Goal: Check status: Check status

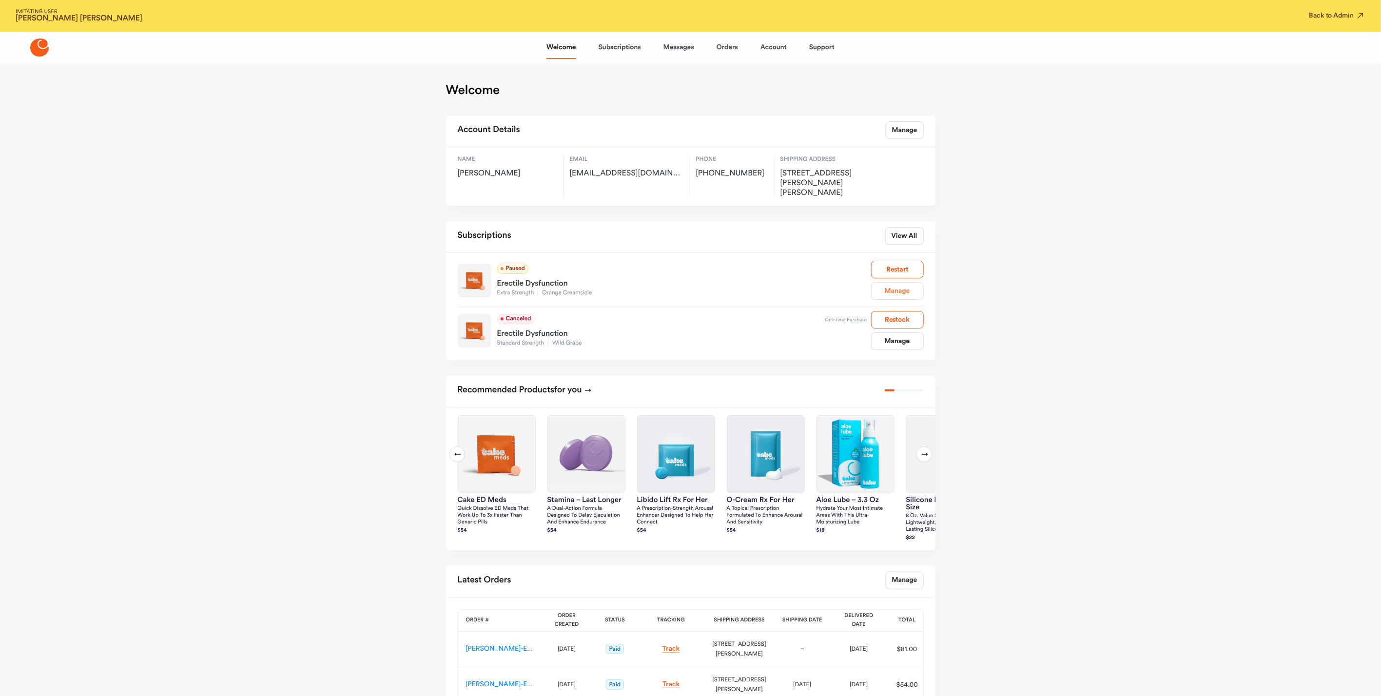
click at [893, 282] on link "Manage" at bounding box center [897, 291] width 53 height 18
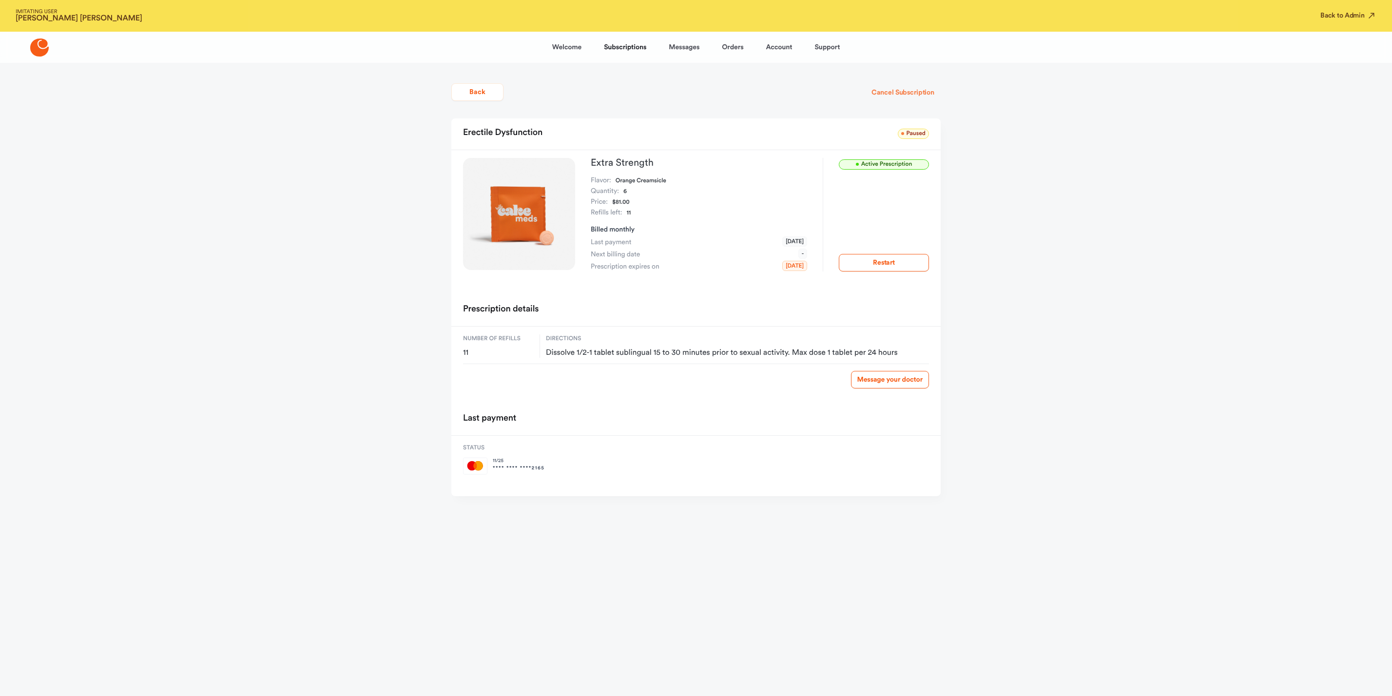
click at [909, 90] on button "Cancel Subscription" at bounding box center [903, 93] width 76 height 18
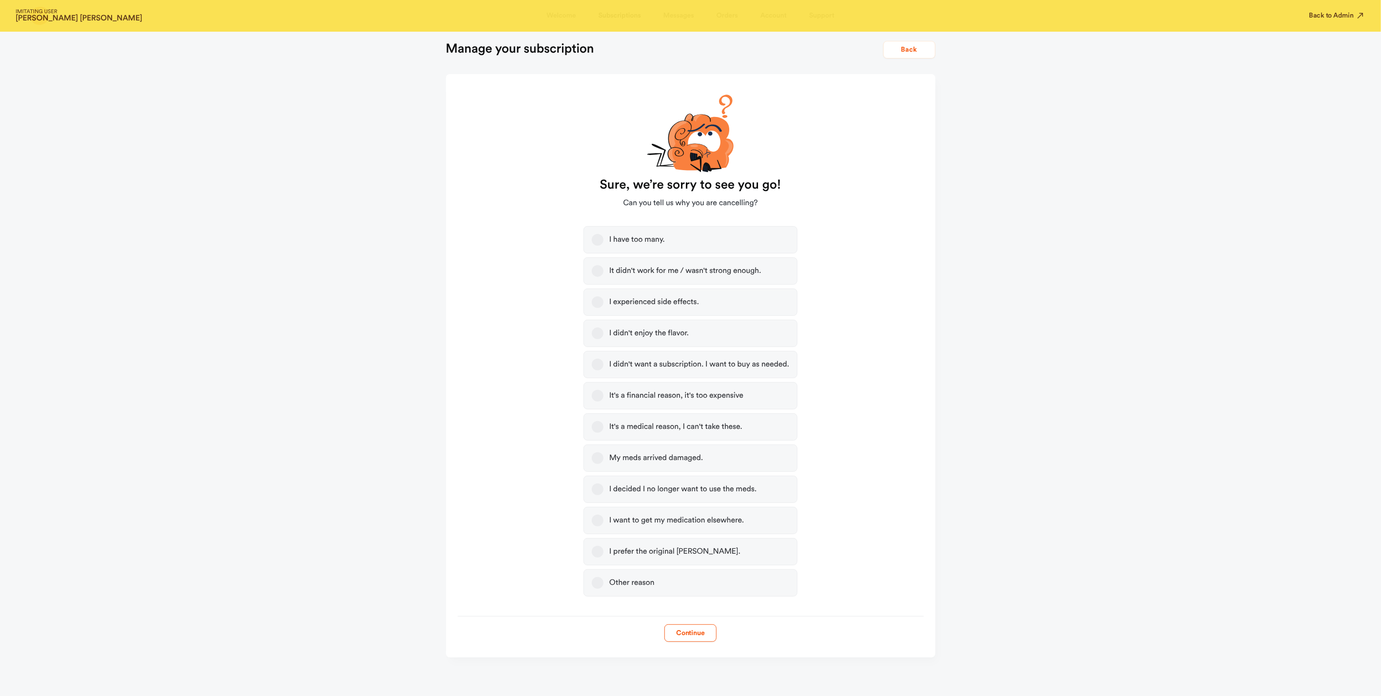
click at [595, 585] on button "Other reason" at bounding box center [598, 583] width 12 height 12
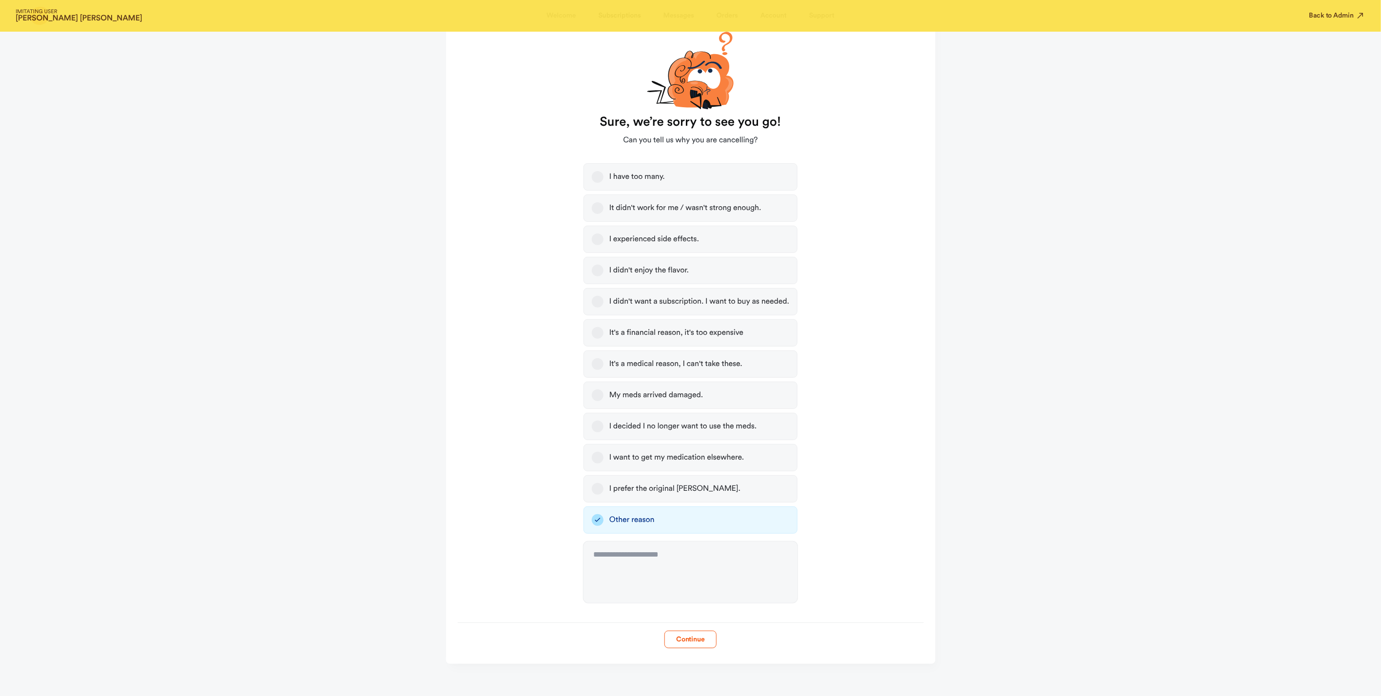
scroll to position [110, 0]
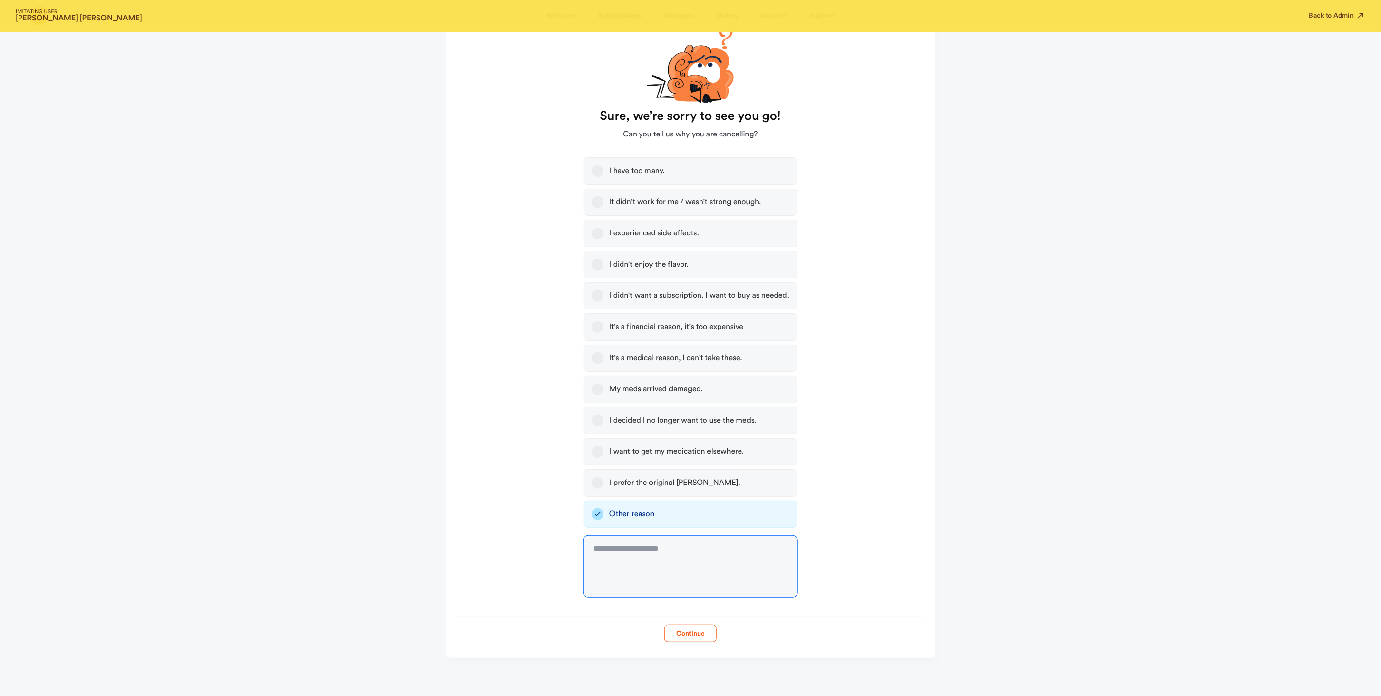
click at [603, 561] on textarea at bounding box center [690, 566] width 214 height 61
type textarea "**********"
click at [695, 628] on button "Continue" at bounding box center [690, 634] width 52 height 18
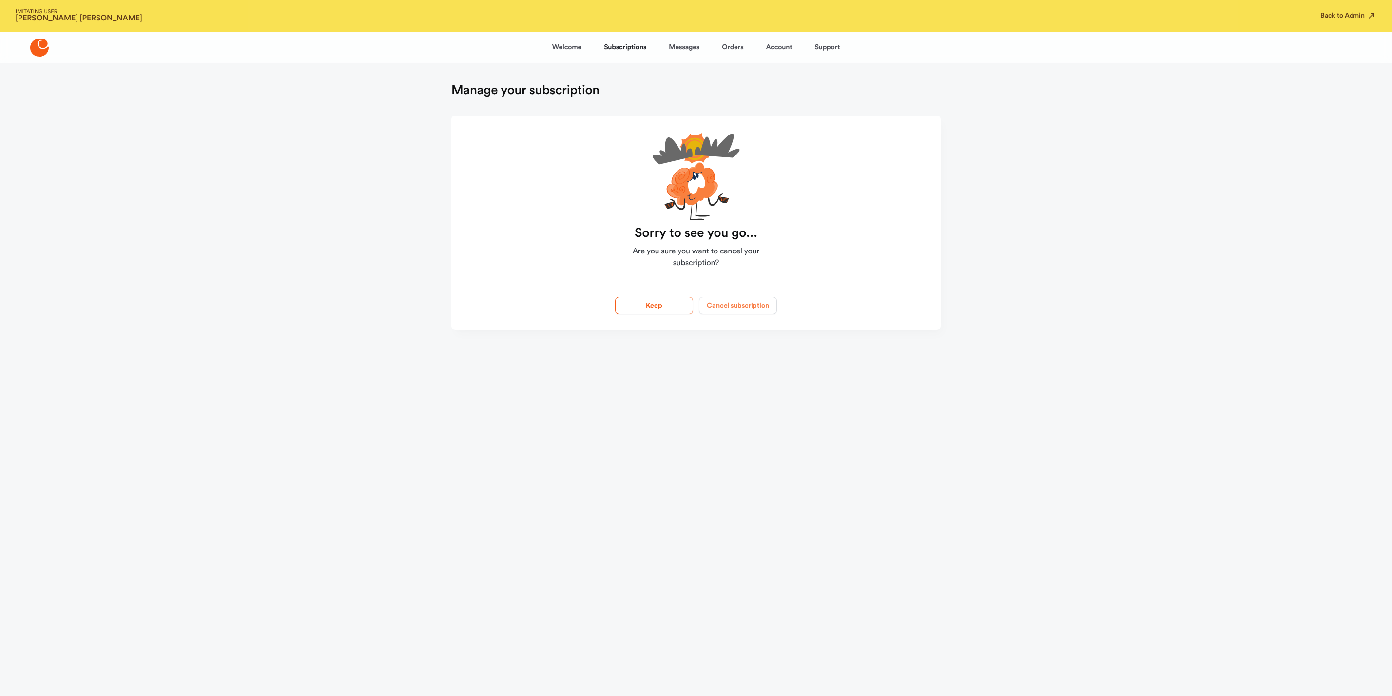
click at [731, 305] on button "Cancel subscription" at bounding box center [738, 306] width 78 height 18
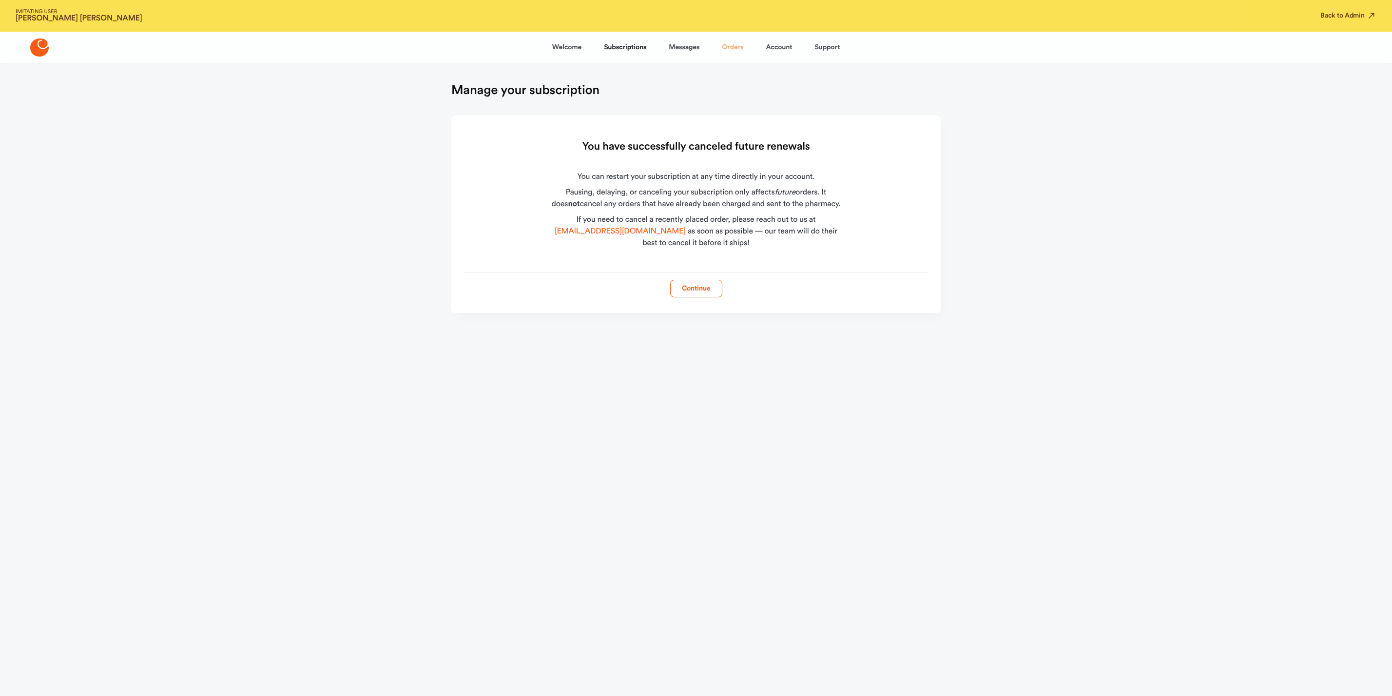
click at [725, 47] on link "Orders" at bounding box center [732, 47] width 21 height 23
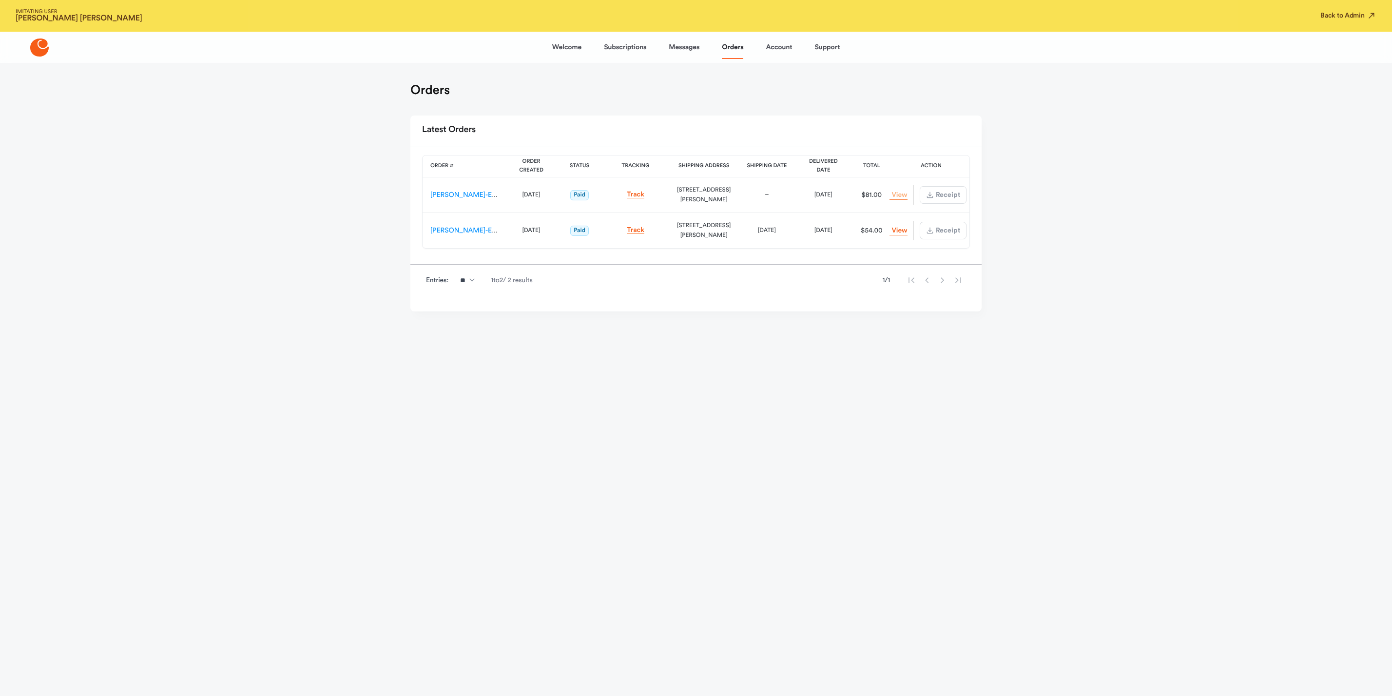
click at [899, 194] on link "View Order" at bounding box center [898, 195] width 18 height 9
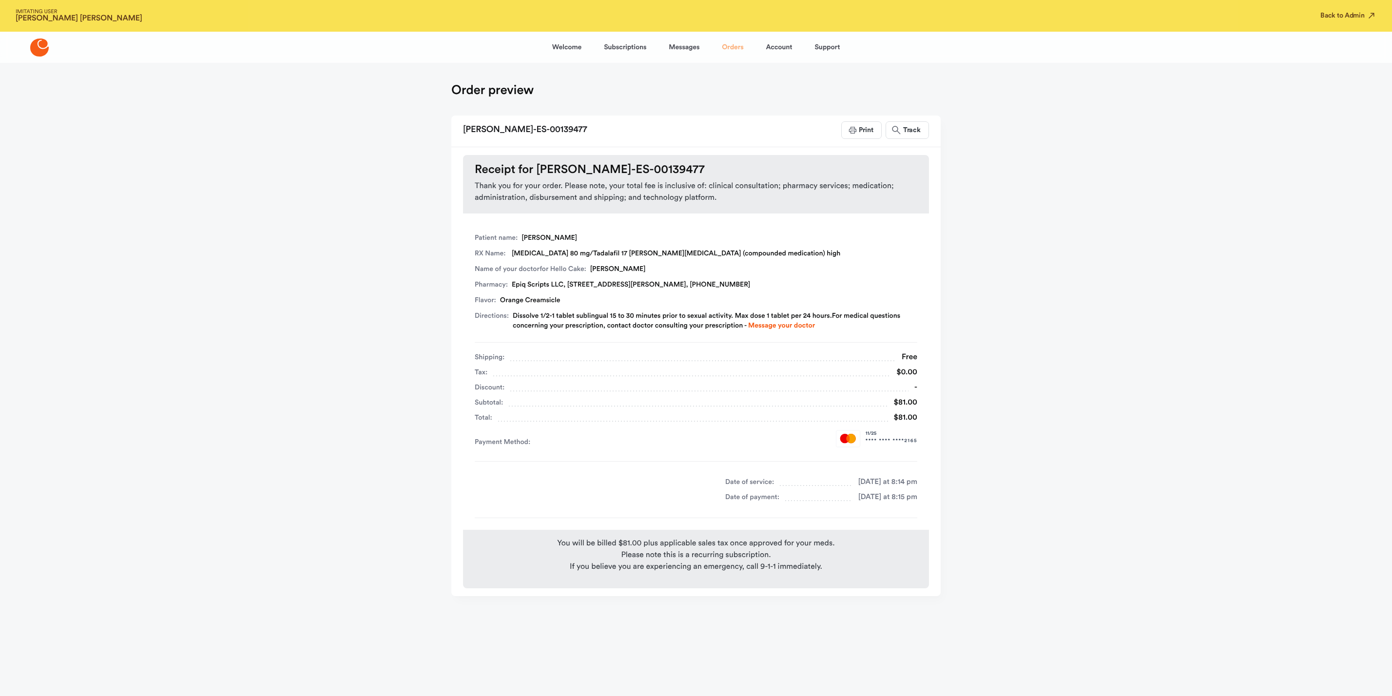
click at [735, 45] on link "Orders" at bounding box center [732, 47] width 21 height 23
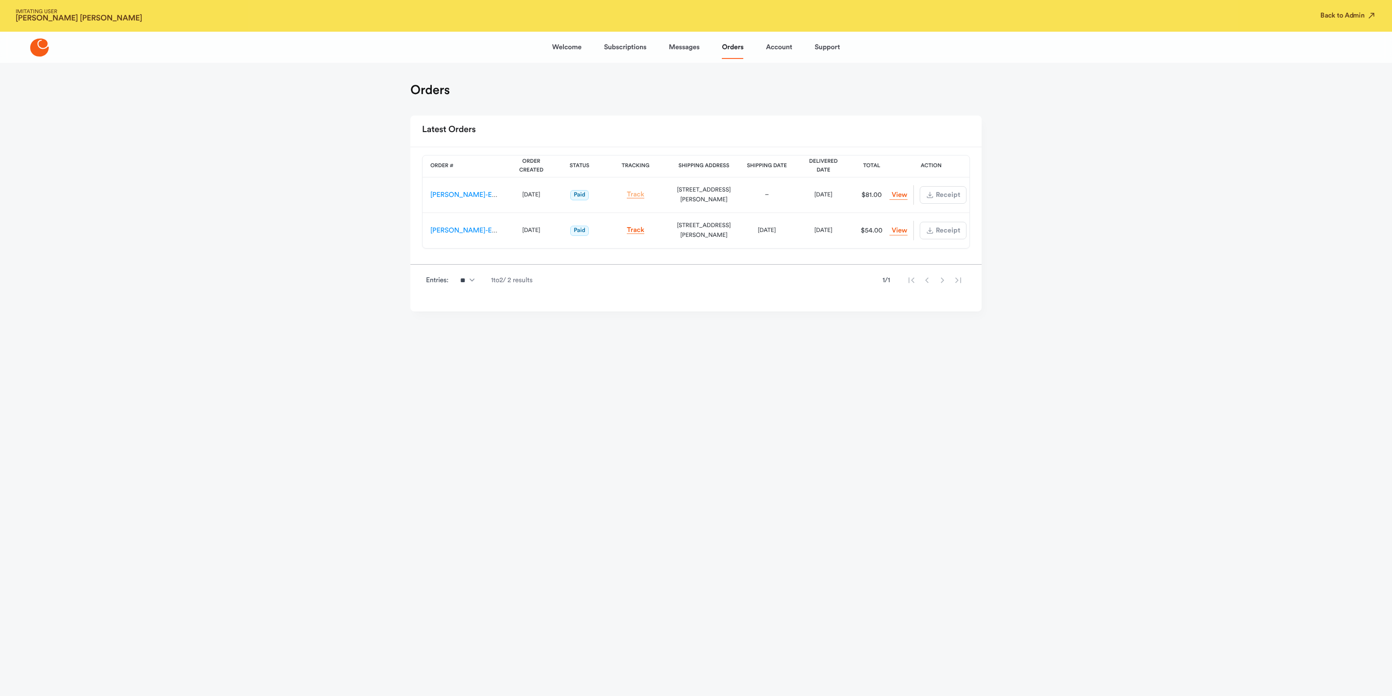
click at [637, 194] on link "Track" at bounding box center [636, 194] width 18 height 7
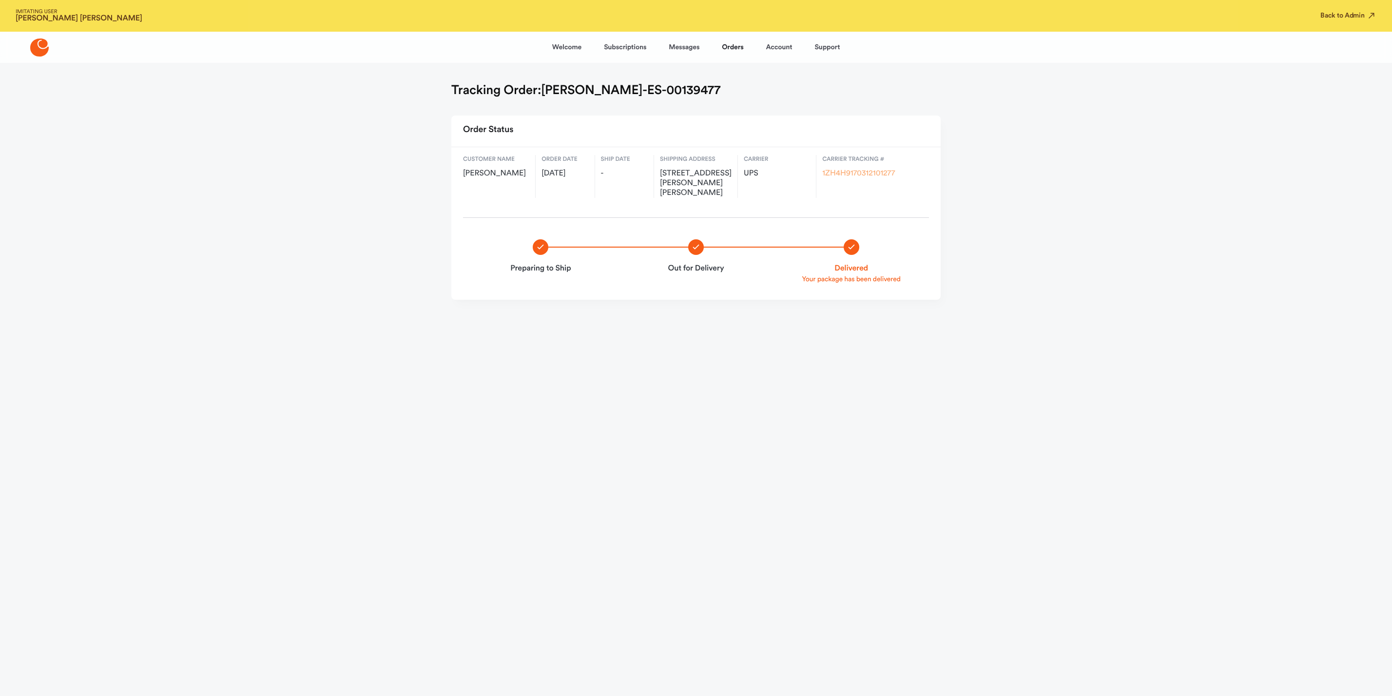
click at [861, 174] on link "1ZH4H9170312101277" at bounding box center [858, 174] width 73 height 8
drag, startPoint x: 663, startPoint y: 172, endPoint x: 722, endPoint y: 170, distance: 59.0
click at [722, 167] on div "Shipping address [STREET_ADDRESS][PERSON_NAME][PERSON_NAME]" at bounding box center [699, 176] width 78 height 43
drag, startPoint x: 664, startPoint y: 174, endPoint x: 724, endPoint y: 171, distance: 60.0
click at [724, 172] on span "[STREET_ADDRESS][PERSON_NAME][PERSON_NAME]" at bounding box center [696, 183] width 72 height 29
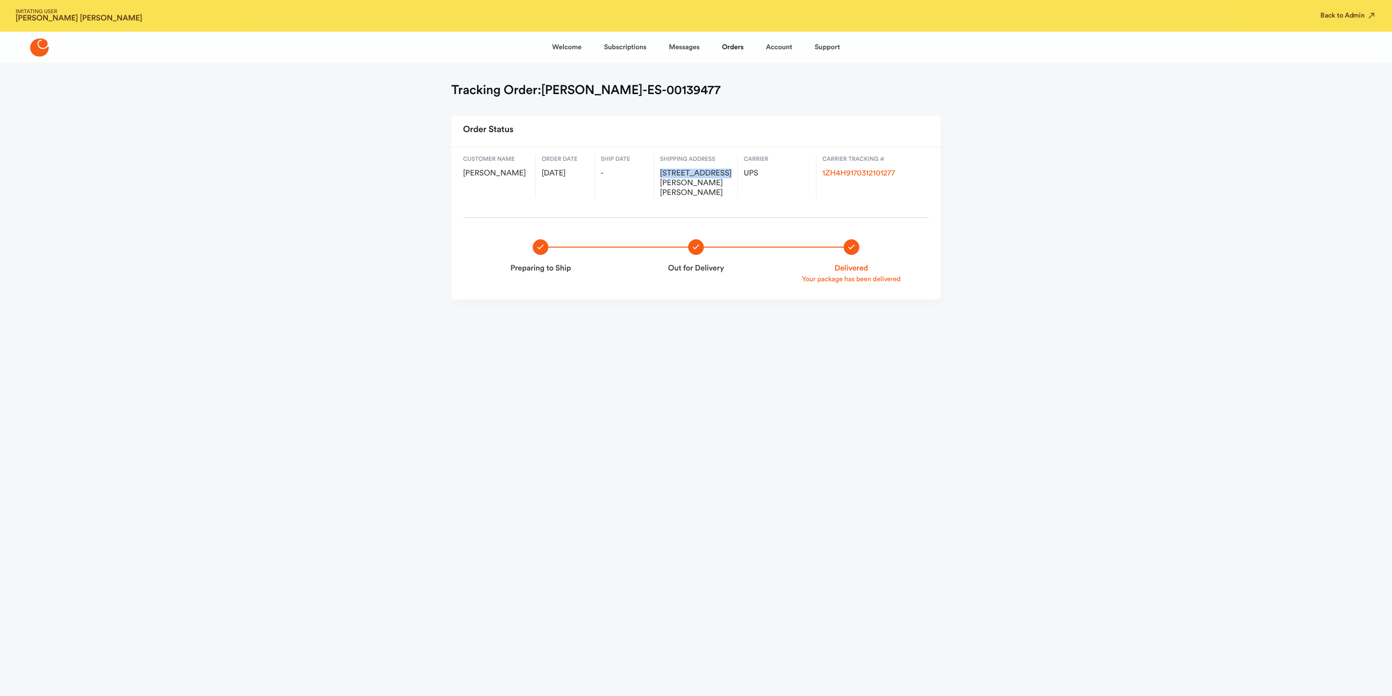
copy span "[STREET_ADDRESS][PERSON_NAME]"
drag, startPoint x: 711, startPoint y: 182, endPoint x: 664, endPoint y: 182, distance: 46.3
click at [659, 183] on div "Customer name [PERSON_NAME] Order date [DATE] Ship date - Shipping address [STR…" at bounding box center [695, 176] width 489 height 58
click at [668, 193] on span "[STREET_ADDRESS][PERSON_NAME][PERSON_NAME]" at bounding box center [696, 183] width 72 height 29
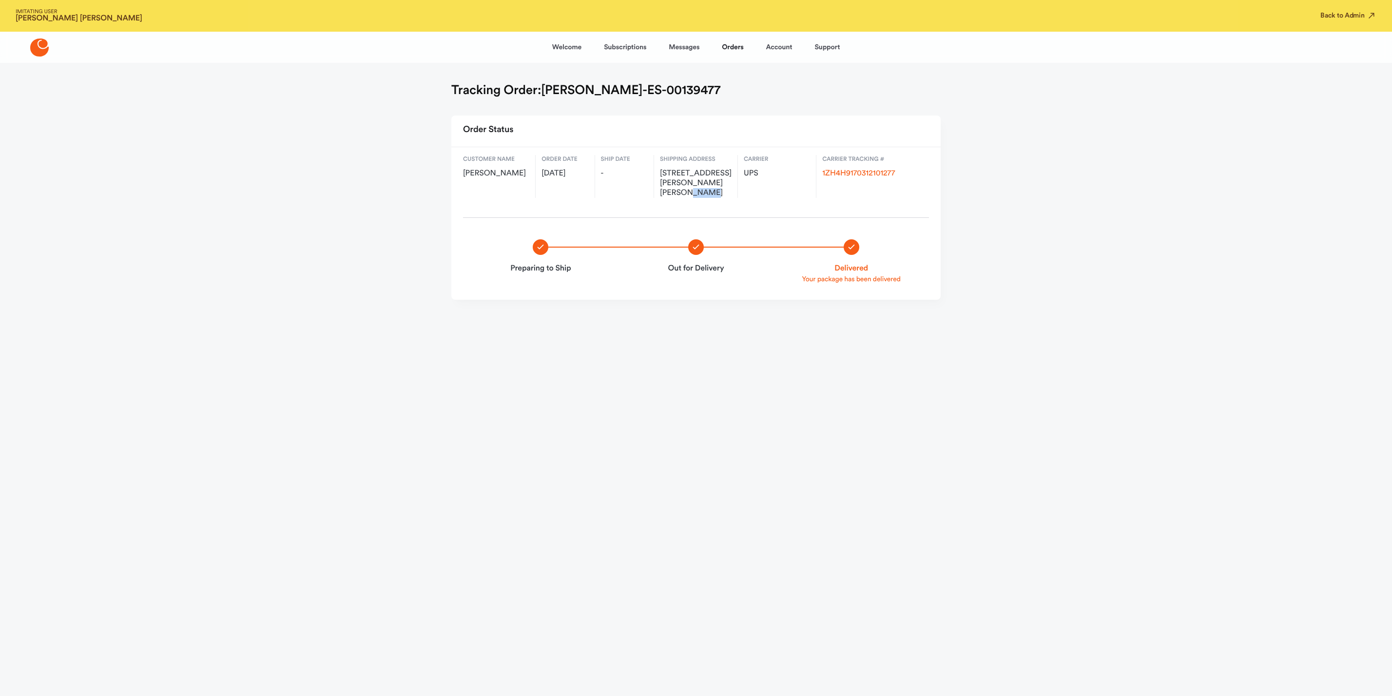
copy span "28547"
